Goal: Transaction & Acquisition: Book appointment/travel/reservation

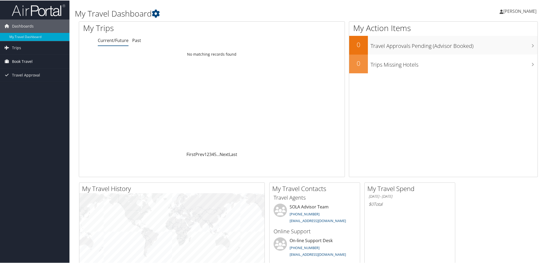
click at [13, 60] on span "Book Travel" at bounding box center [22, 60] width 21 height 13
click at [29, 86] on link "Book/Manage Online Trips" at bounding box center [35, 88] width 70 height 8
click at [28, 87] on link "Book/Manage Online Trips" at bounding box center [35, 88] width 70 height 8
